Goal: Contribute content: Contribute content

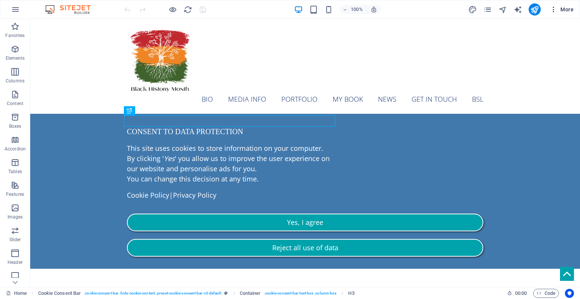
click at [561, 11] on span "More" at bounding box center [562, 10] width 24 height 8
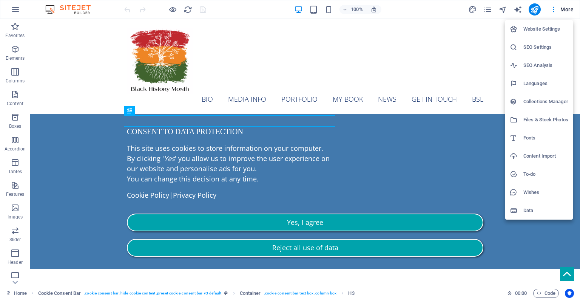
click at [550, 102] on h6 "Collections Manager" at bounding box center [545, 101] width 45 height 9
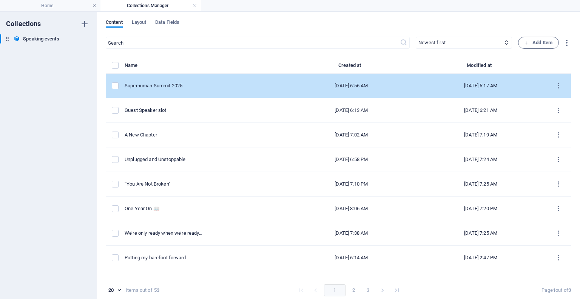
click at [354, 86] on div "[DATE] 6:56 AM" at bounding box center [351, 85] width 117 height 7
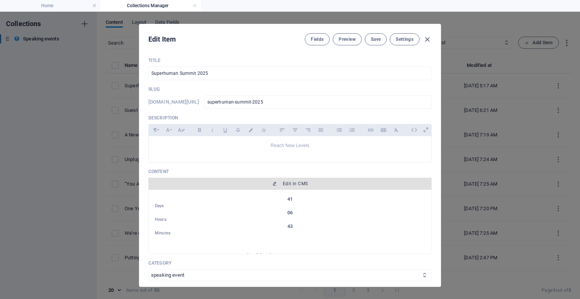
click at [294, 183] on span "Edit in CMS" at bounding box center [295, 183] width 25 height 6
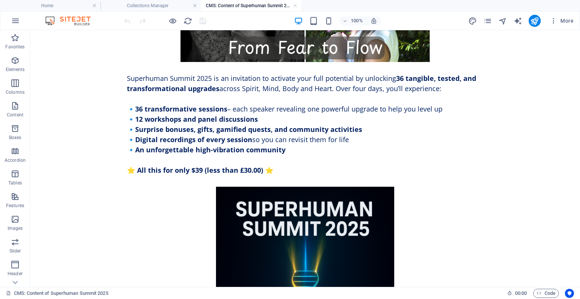
scroll to position [760, 0]
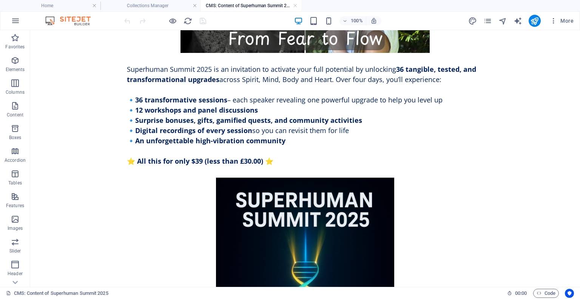
drag, startPoint x: 554, startPoint y: 251, endPoint x: 560, endPoint y: 227, distance: 24.2
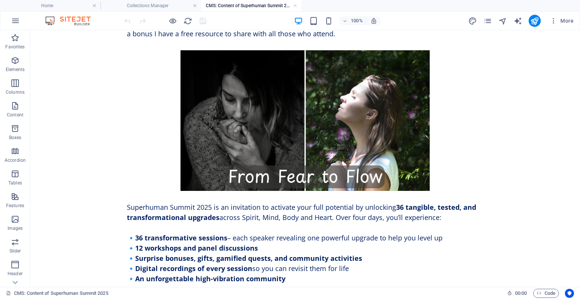
scroll to position [553, 0]
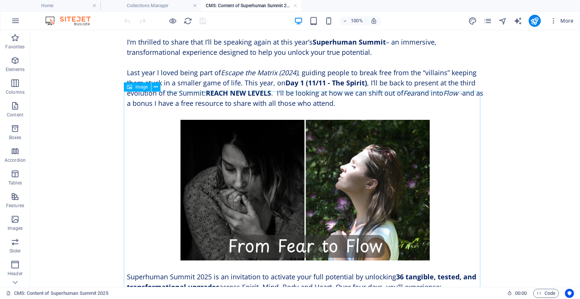
click at [139, 89] on span "Image" at bounding box center [141, 87] width 12 height 5
select select "%"
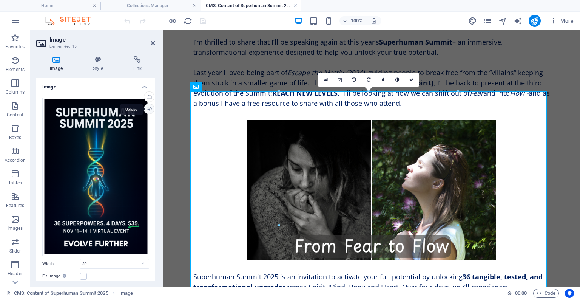
click at [147, 108] on div "Upload" at bounding box center [148, 109] width 11 height 11
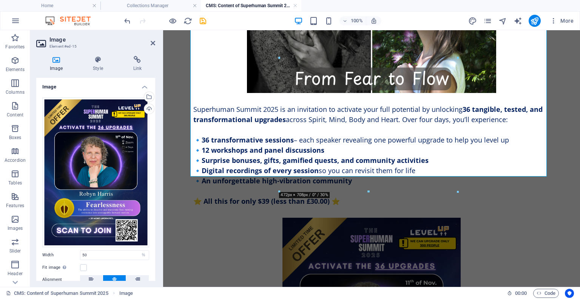
scroll to position [745, 0]
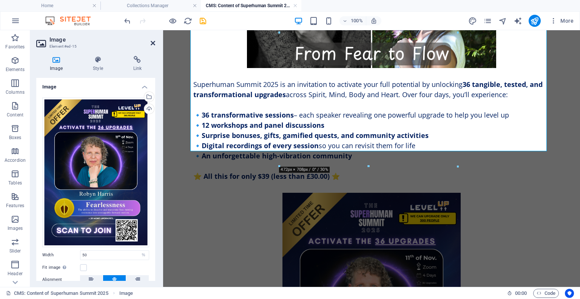
click at [153, 42] on icon at bounding box center [153, 43] width 5 height 6
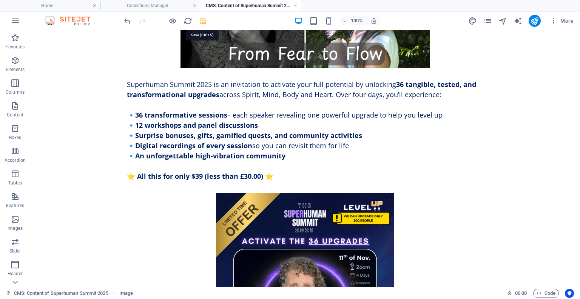
click at [201, 19] on icon "save" at bounding box center [203, 21] width 9 height 9
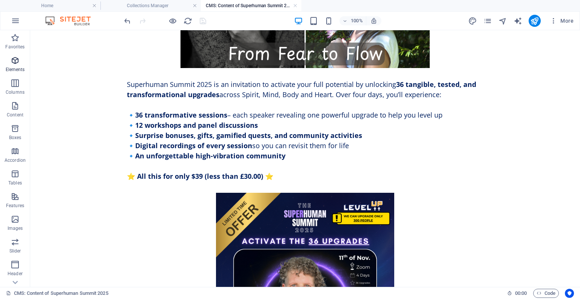
click at [18, 66] on span "Elements" at bounding box center [15, 65] width 30 height 18
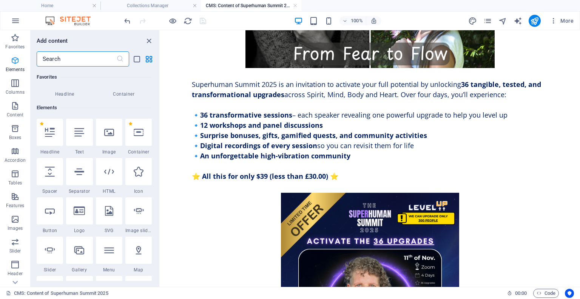
scroll to position [80, 0]
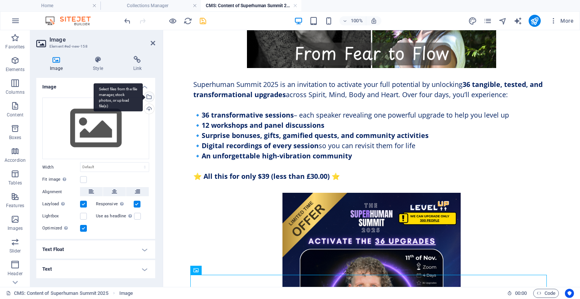
click at [149, 97] on div "Select files from the file manager, stock photos, or upload file(s)" at bounding box center [148, 97] width 11 height 11
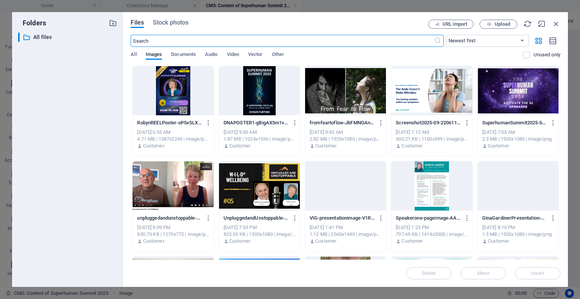
scroll to position [616, 0]
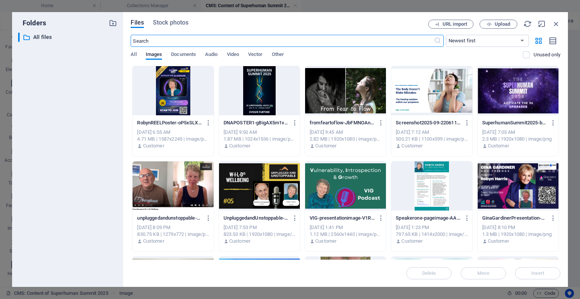
click at [265, 94] on div at bounding box center [259, 90] width 81 height 49
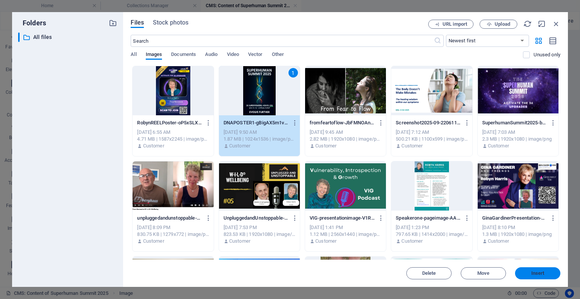
click at [537, 270] on button "Insert" at bounding box center [537, 273] width 45 height 12
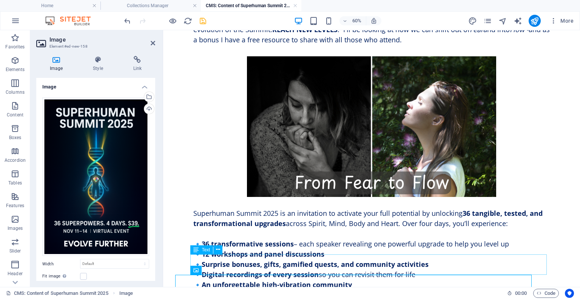
scroll to position [745, 0]
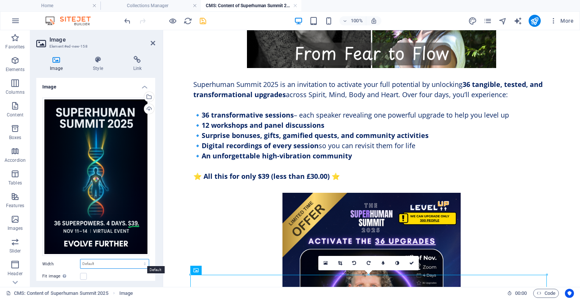
click at [110, 262] on select "Default auto px rem % em vh vw" at bounding box center [114, 263] width 68 height 9
select select "%"
click at [137, 259] on select "Default auto px rem % em vh vw" at bounding box center [114, 263] width 68 height 9
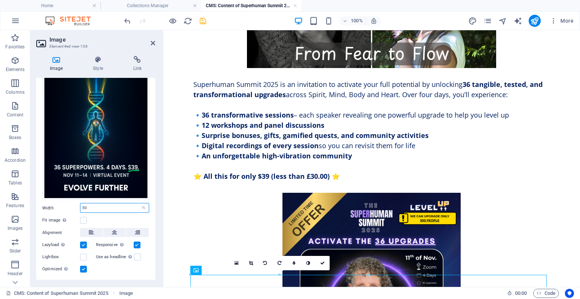
scroll to position [63, 0]
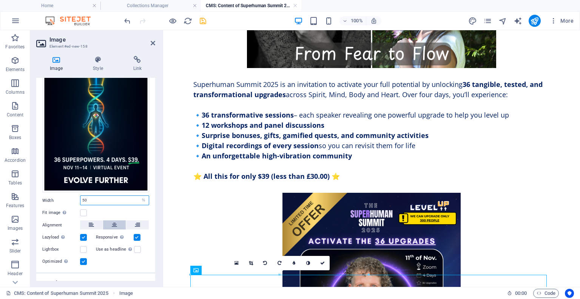
type input "50"
click at [117, 221] on button at bounding box center [114, 224] width 23 height 9
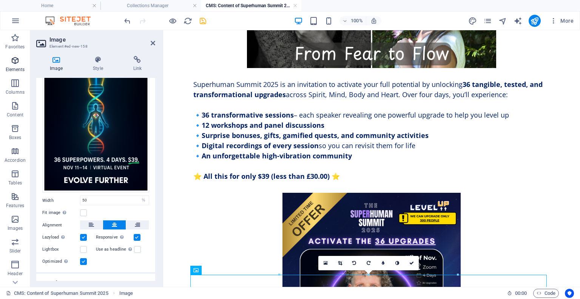
click at [16, 63] on icon "button" at bounding box center [15, 60] width 9 height 9
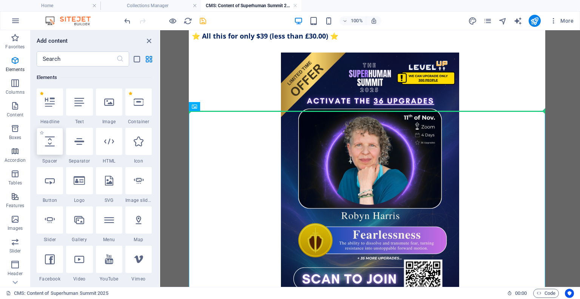
scroll to position [932, 0]
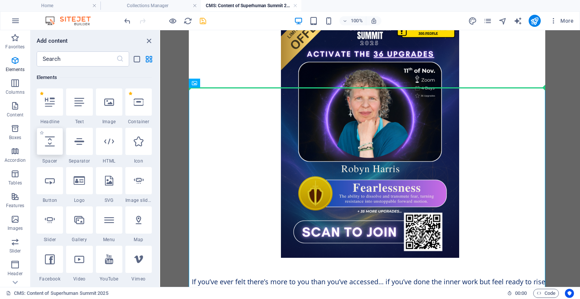
select select "px"
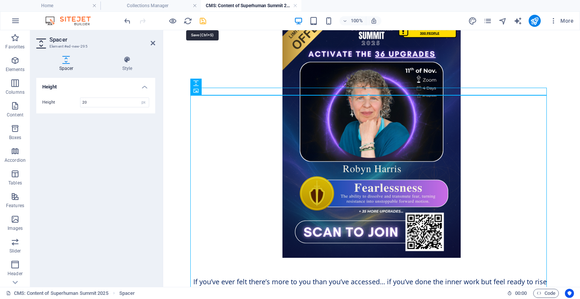
type input "20"
click at [202, 25] on icon "save" at bounding box center [203, 21] width 9 height 9
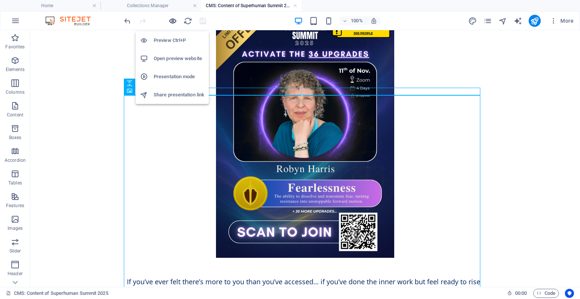
click at [172, 19] on icon "button" at bounding box center [172, 21] width 9 height 9
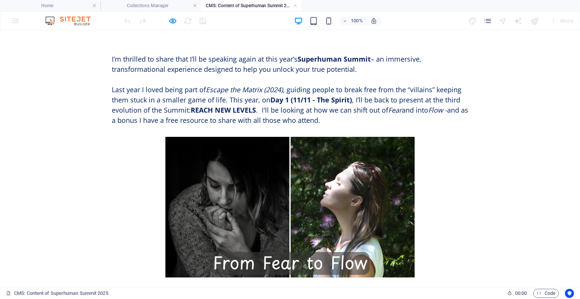
scroll to position [416, 0]
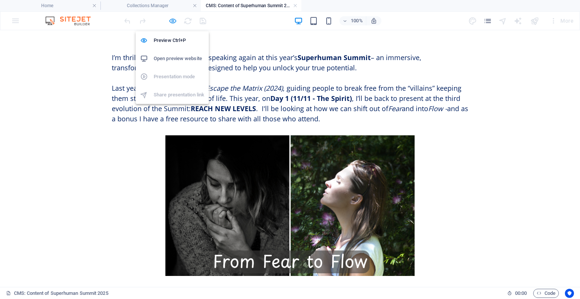
click at [174, 17] on icon "button" at bounding box center [172, 21] width 9 height 9
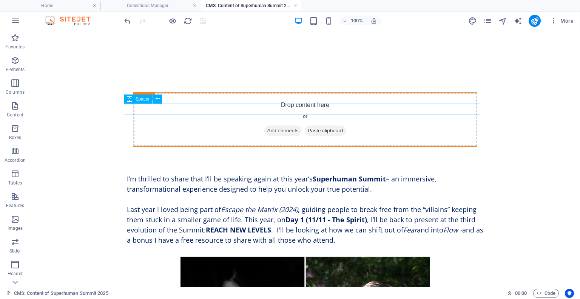
select select "px"
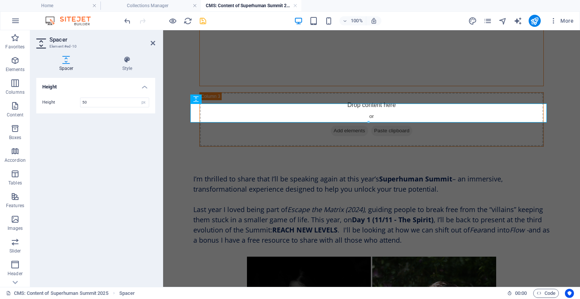
type input "50"
click at [156, 45] on aside "Spacer Element #ed-10 Spacer Style Height Height 50 px rem vh vw Preset Element…" at bounding box center [96, 158] width 133 height 256
click at [153, 42] on icon at bounding box center [153, 43] width 5 height 6
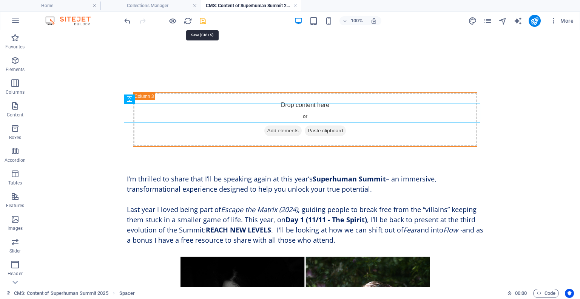
click at [200, 20] on icon "save" at bounding box center [203, 21] width 9 height 9
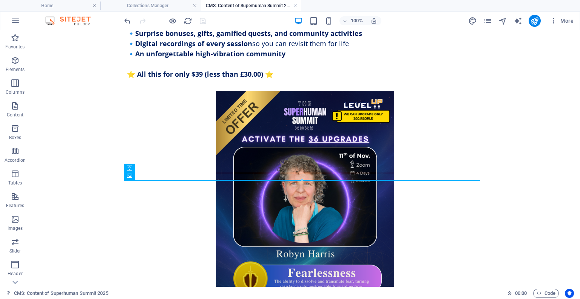
scroll to position [853, 0]
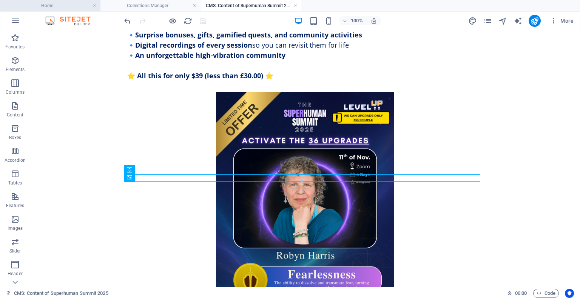
click at [43, 8] on h4 "Home" at bounding box center [50, 6] width 100 height 8
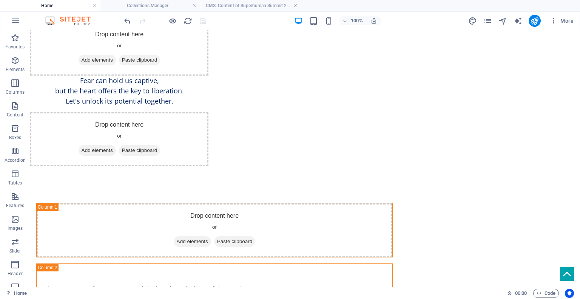
scroll to position [3319, 0]
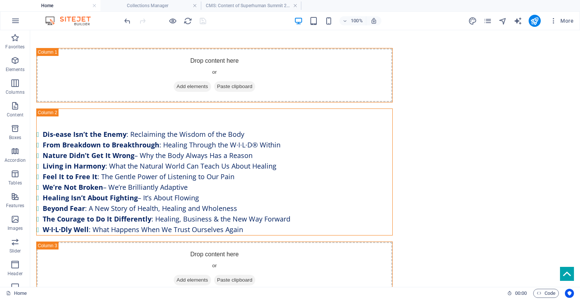
drag, startPoint x: 576, startPoint y: 45, endPoint x: 610, endPoint y: 318, distance: 275.4
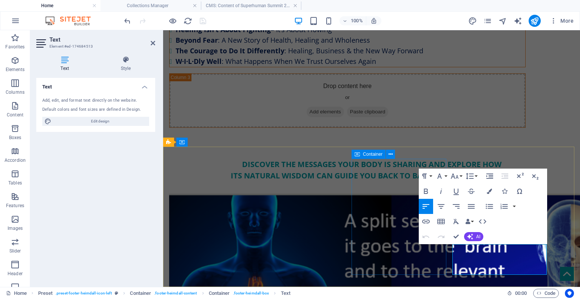
scroll to position [3279, 0]
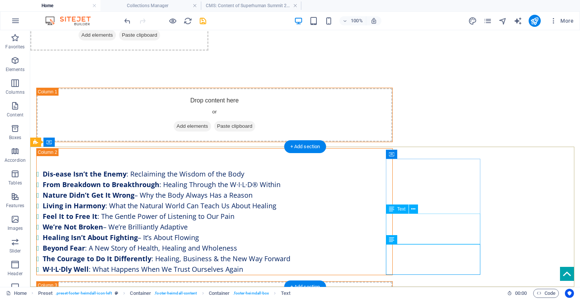
scroll to position [3319, 0]
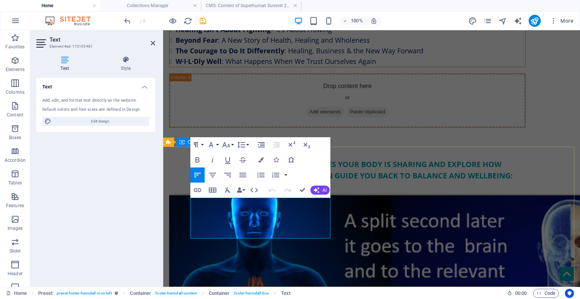
scroll to position [3279, 0]
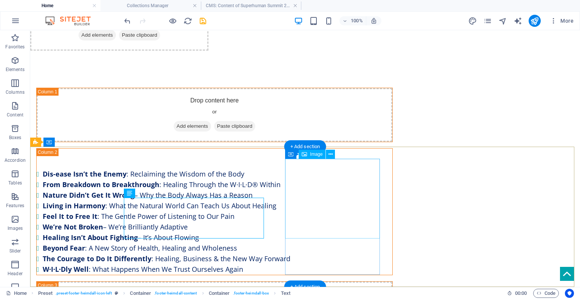
scroll to position [3319, 0]
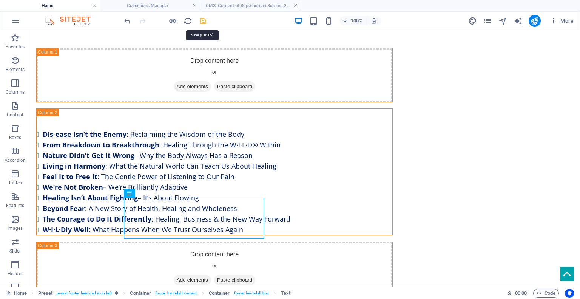
click at [204, 18] on icon "save" at bounding box center [203, 21] width 9 height 9
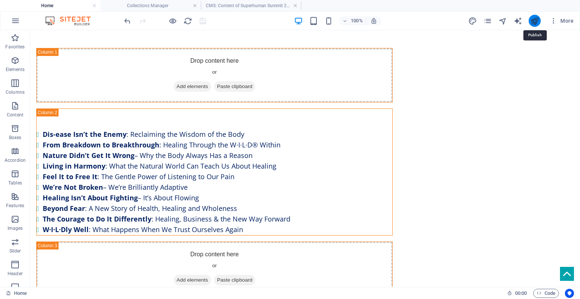
click at [534, 20] on icon "publish" at bounding box center [534, 21] width 9 height 9
